Goal: Navigation & Orientation: Find specific page/section

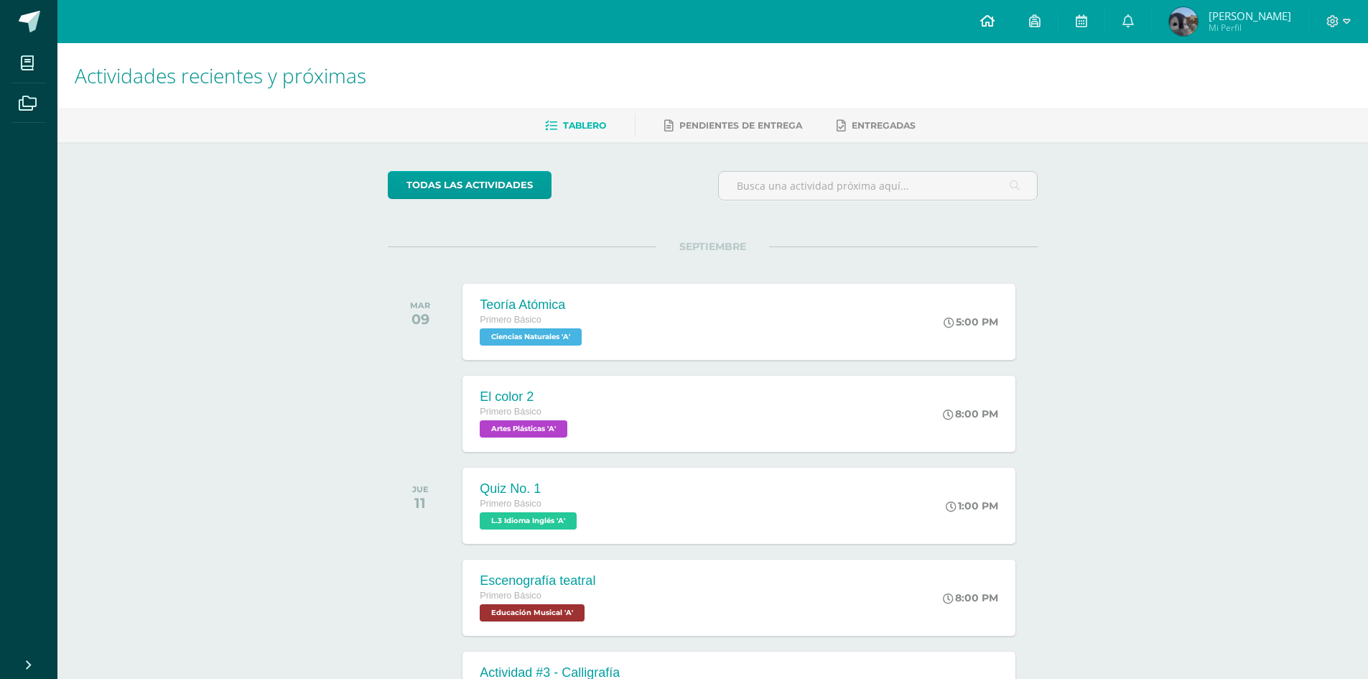
click at [995, 24] on icon at bounding box center [987, 20] width 14 height 13
click at [990, 31] on link at bounding box center [987, 21] width 49 height 43
click at [1127, 15] on link at bounding box center [1128, 21] width 46 height 43
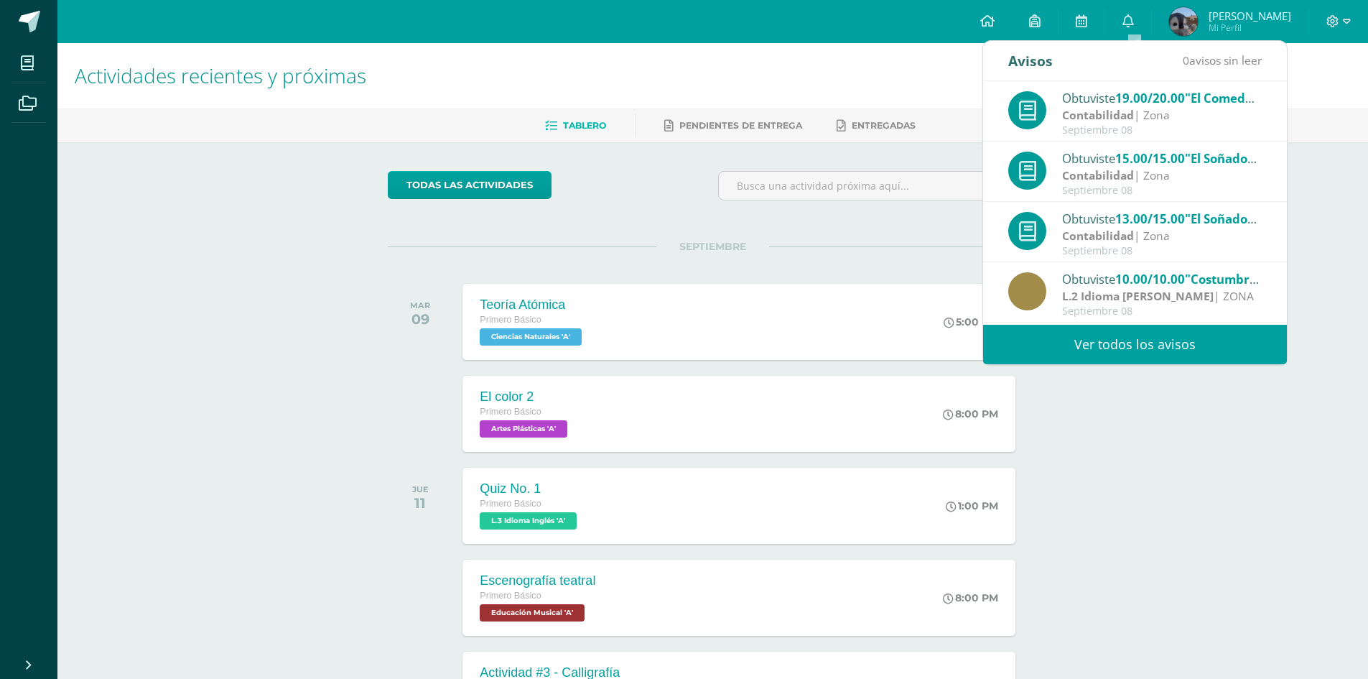
click at [1352, 218] on div "Actividades recientes y próximas Tablero Pendientes de entrega Entregadas todas…" at bounding box center [712, 476] width 1311 height 867
